Goal: Find contact information: Find contact information

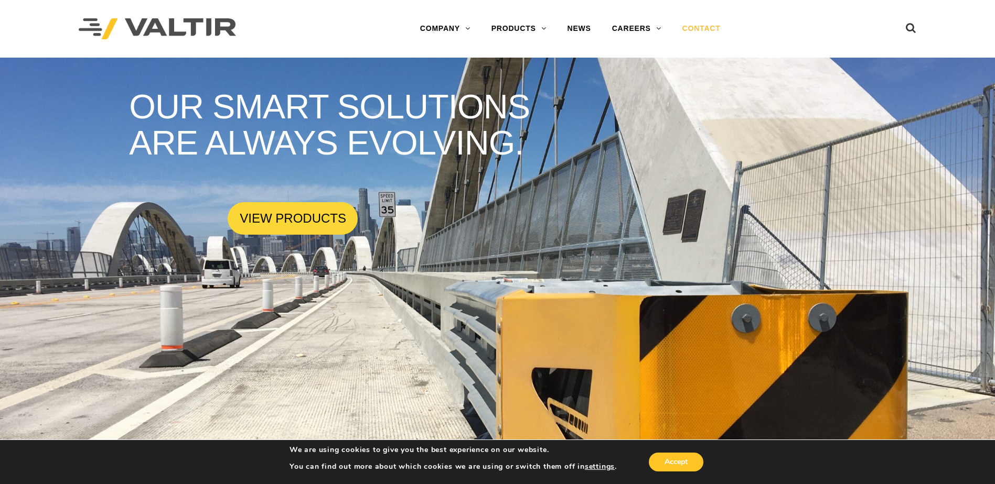
click at [701, 28] on link "CONTACT" at bounding box center [701, 28] width 59 height 21
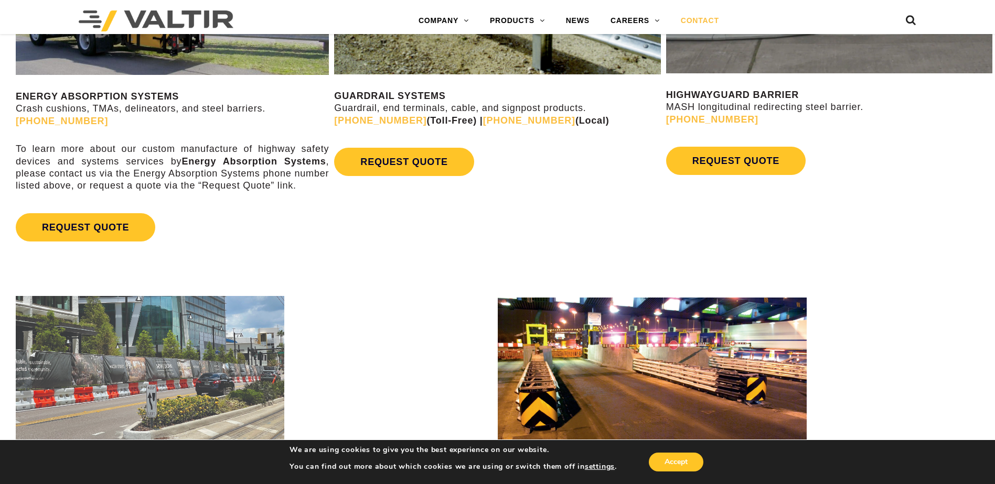
scroll to position [734, 0]
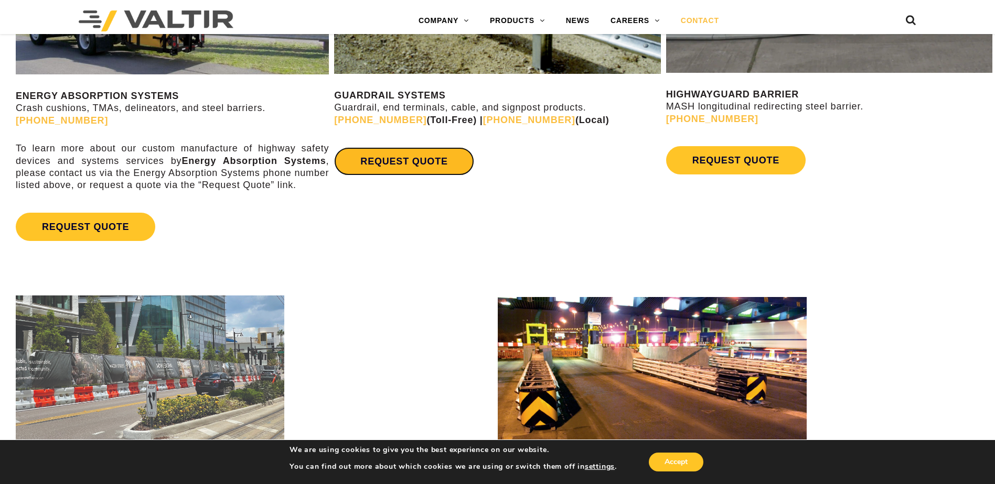
click at [408, 159] on link "REQUEST QUOTE" at bounding box center [403, 161] width 139 height 28
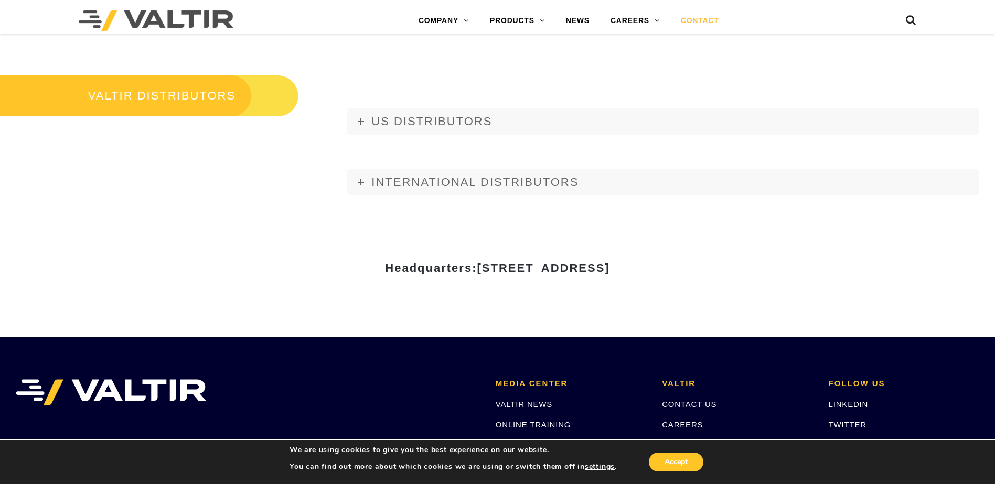
scroll to position [1258, 0]
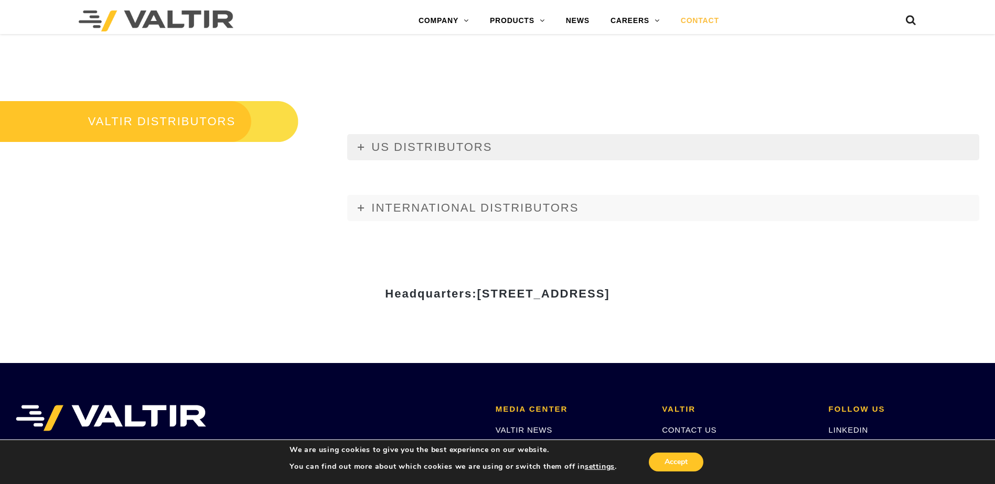
click at [361, 146] on icon at bounding box center [361, 147] width 6 height 6
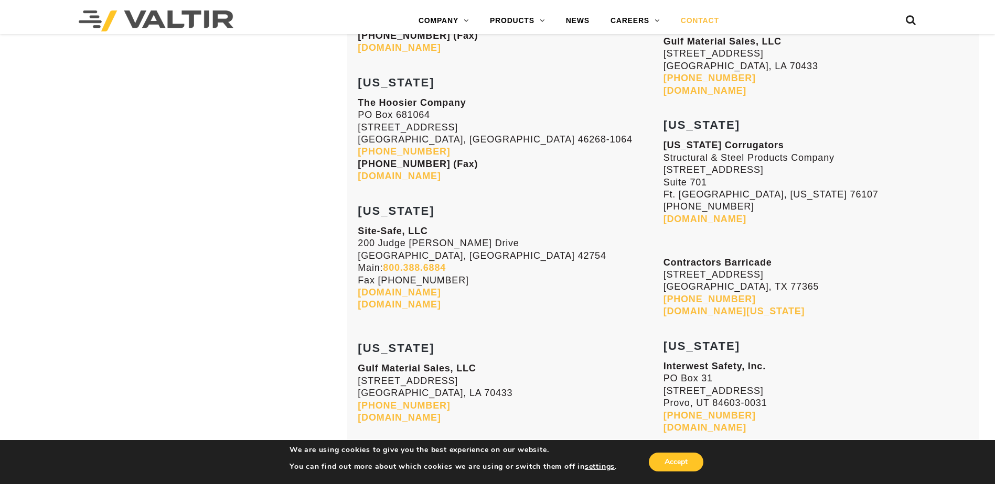
scroll to position [3461, 0]
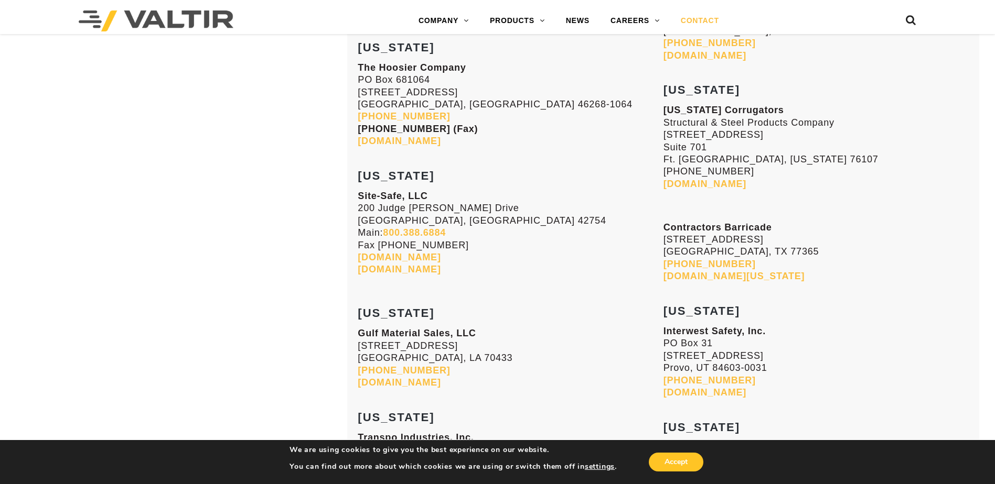
click at [681, 277] on link "cbs-texas.net" at bounding box center [734, 276] width 142 height 10
